Goal: Information Seeking & Learning: Learn about a topic

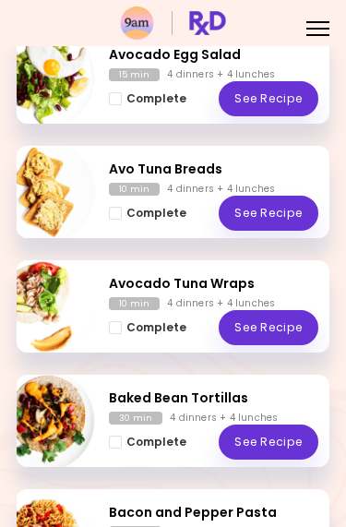
scroll to position [720, 0]
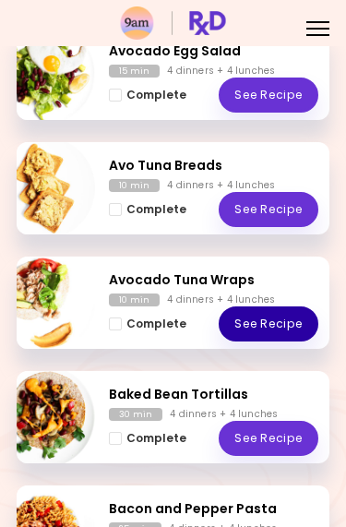
click at [274, 326] on link "See Recipe" at bounding box center [269, 324] width 100 height 35
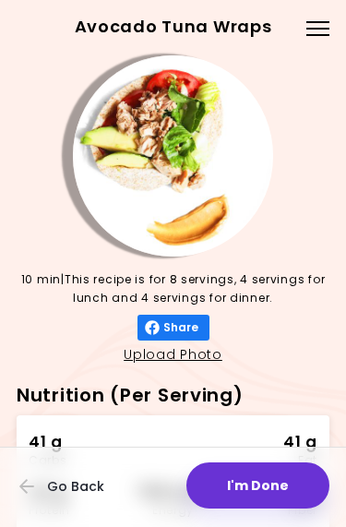
click at [272, 499] on button "I'm Done" at bounding box center [258, 486] width 143 height 46
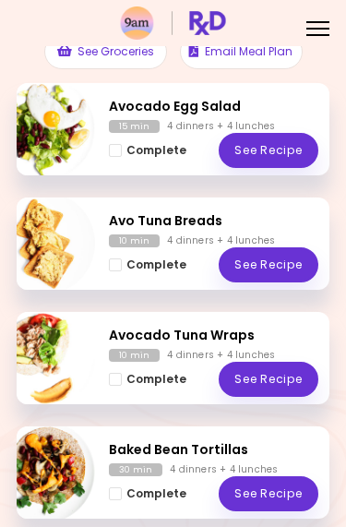
scroll to position [211, 0]
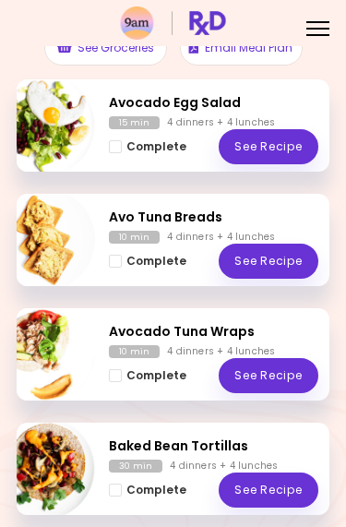
click at [273, 376] on link "See Recipe" at bounding box center [269, 375] width 100 height 35
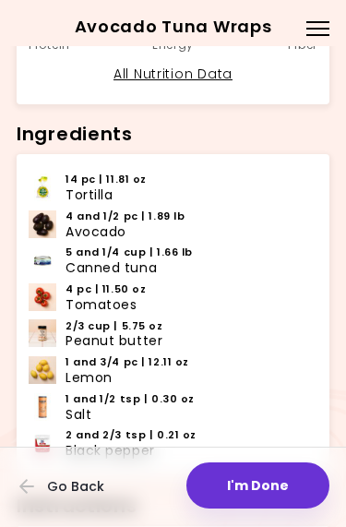
scroll to position [470, 0]
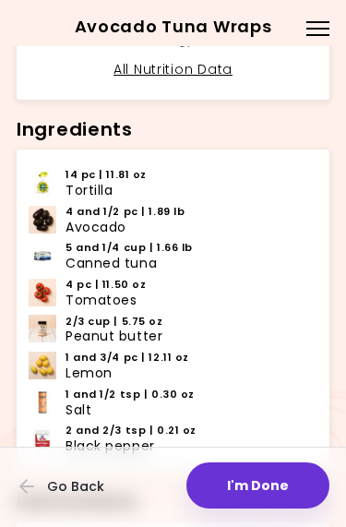
click at [45, 357] on img at bounding box center [43, 366] width 28 height 28
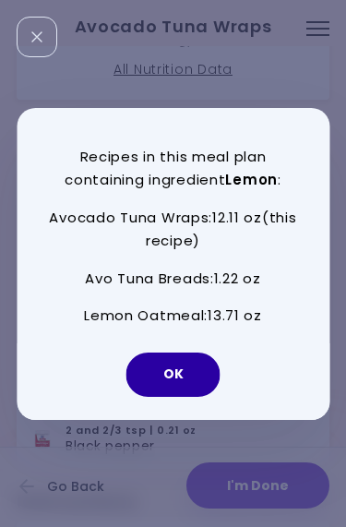
click at [167, 382] on button "OK" at bounding box center [174, 375] width 94 height 44
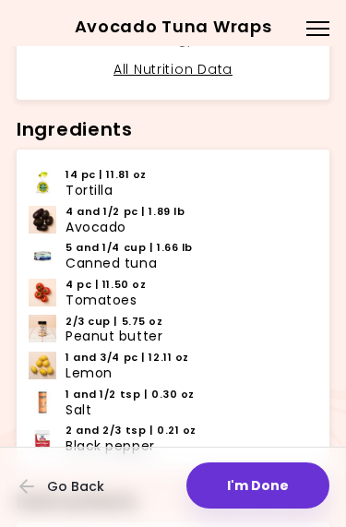
click at [146, 353] on span "1 and 3/4 pc | 12.11 oz" at bounding box center [128, 358] width 124 height 16
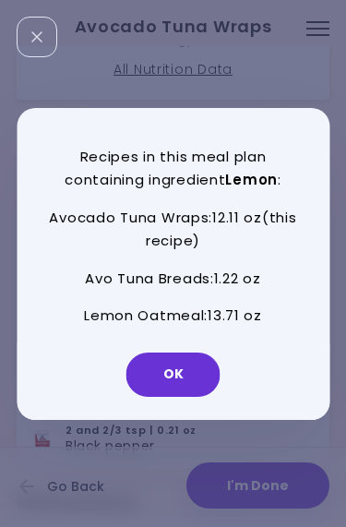
click at [181, 357] on button "OK" at bounding box center [174, 375] width 94 height 44
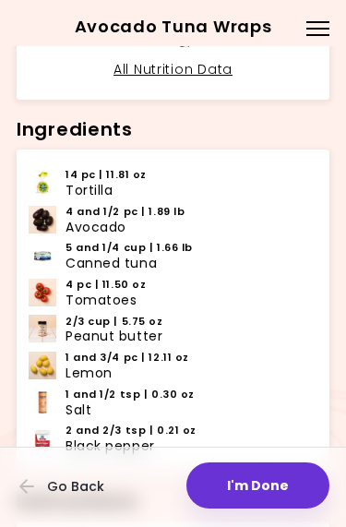
click at [182, 60] on link "All Nutrition Data" at bounding box center [173, 69] width 119 height 18
select select "*"
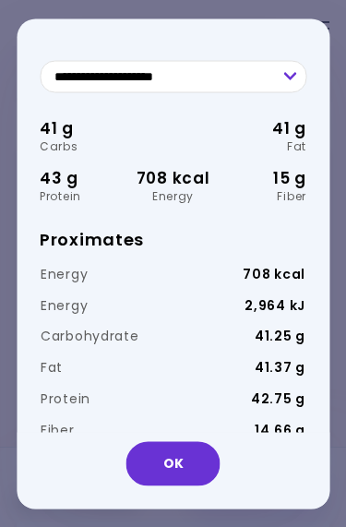
click at [186, 454] on button "OK" at bounding box center [174, 463] width 94 height 44
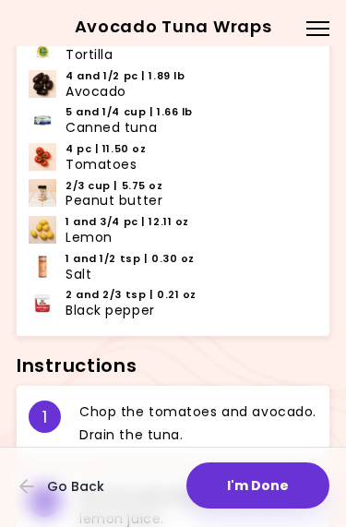
scroll to position [615, 0]
